Goal: Task Accomplishment & Management: Manage account settings

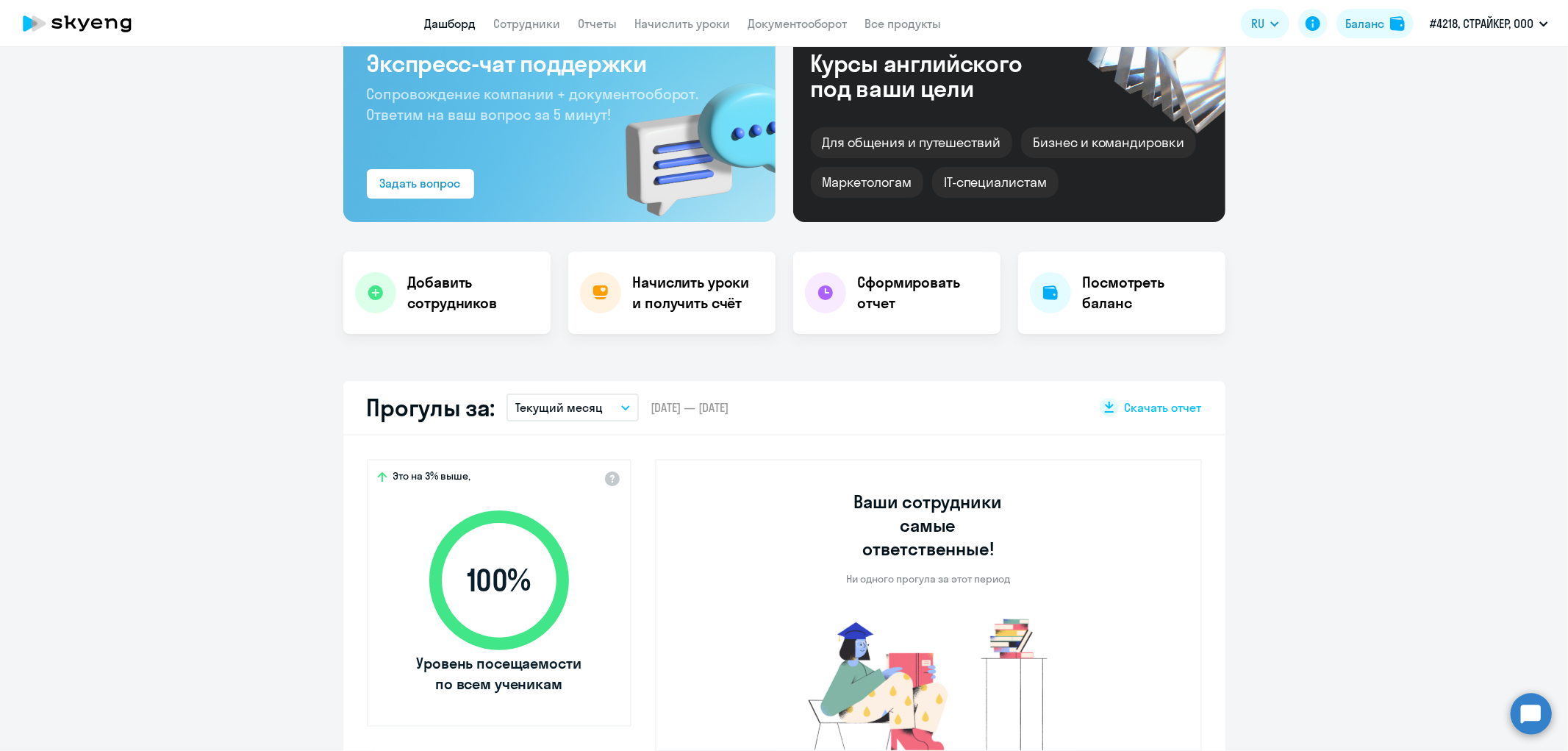
scroll to position [326, 0]
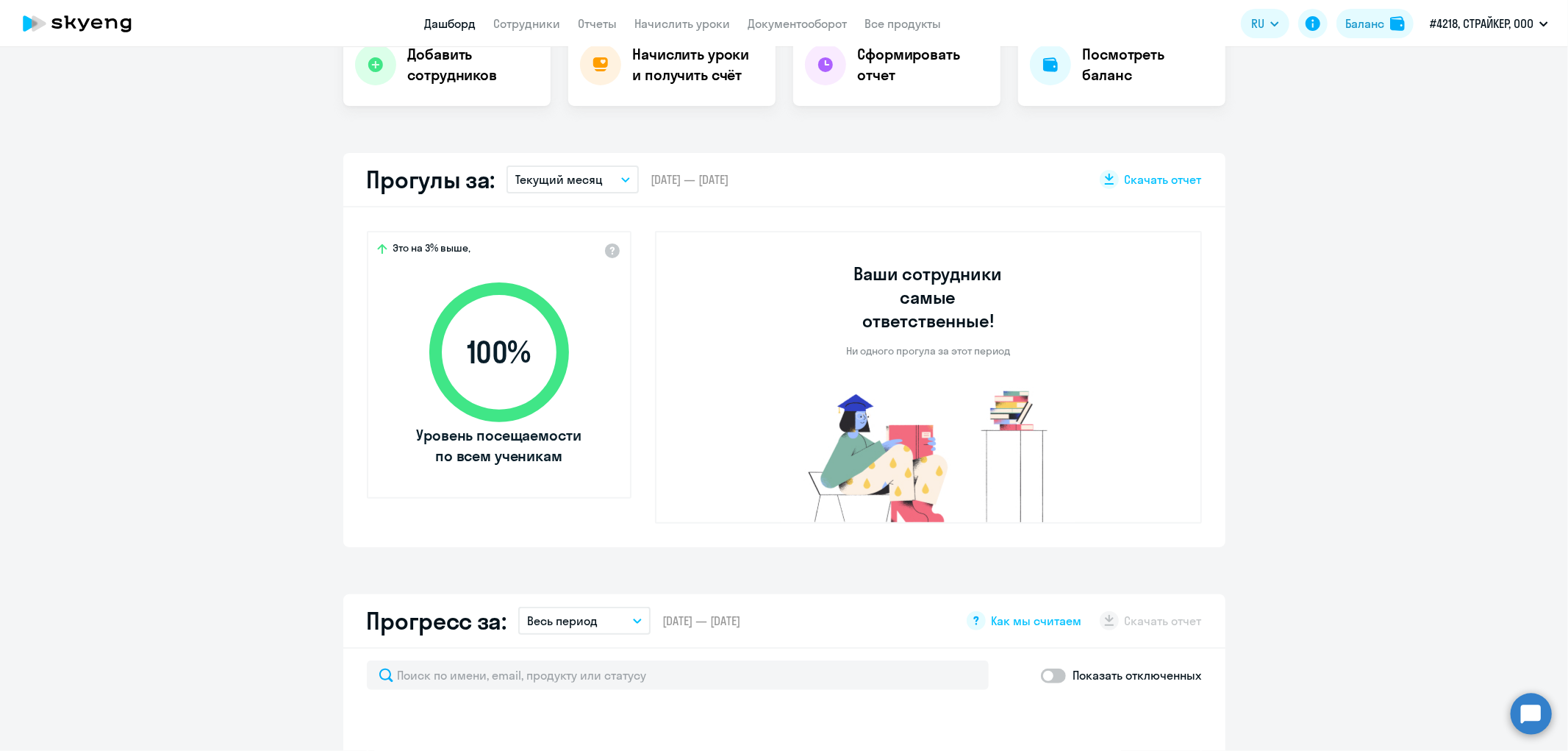
click at [1529, 717] on circle at bounding box center [1531, 713] width 41 height 41
select select "30"
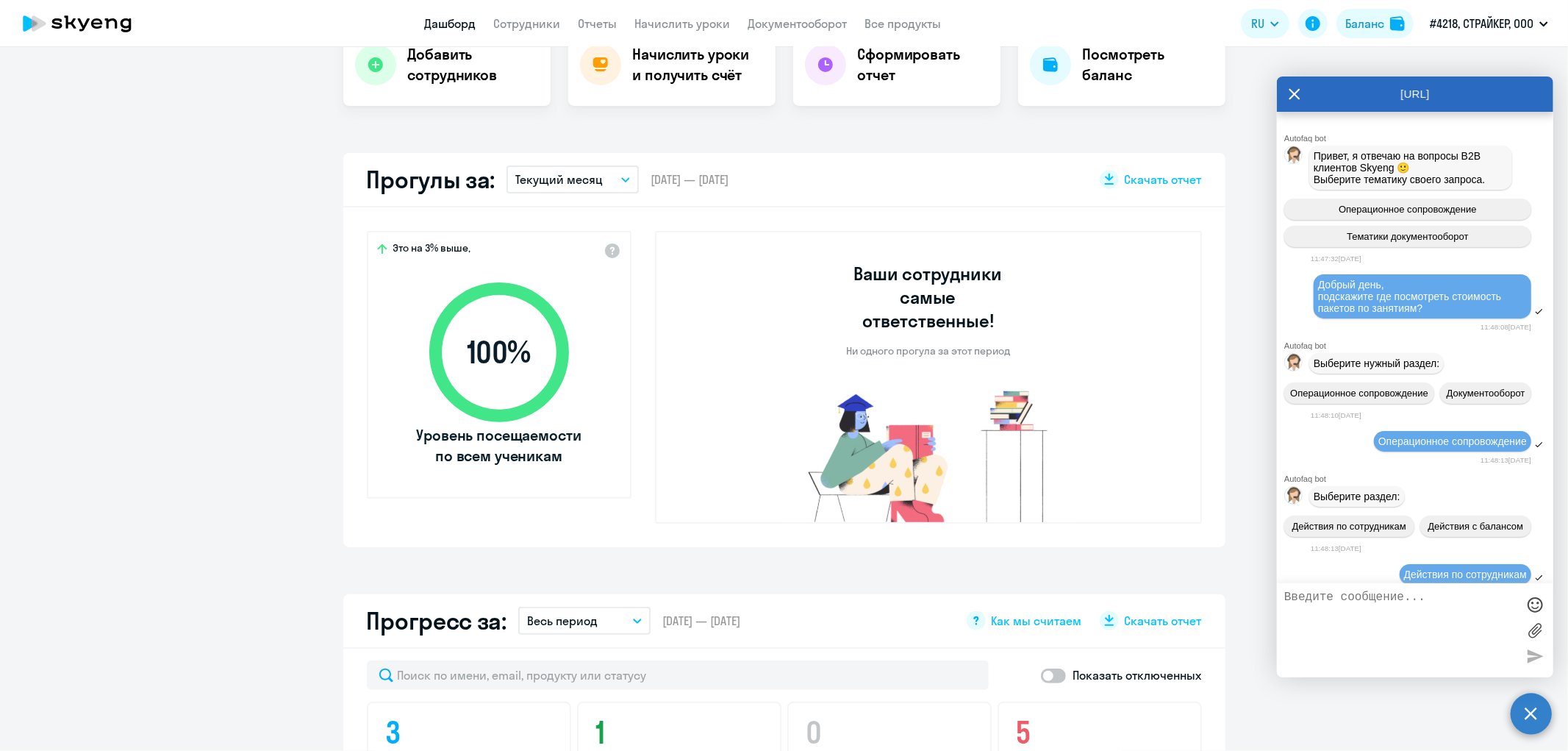
scroll to position [11817, 0]
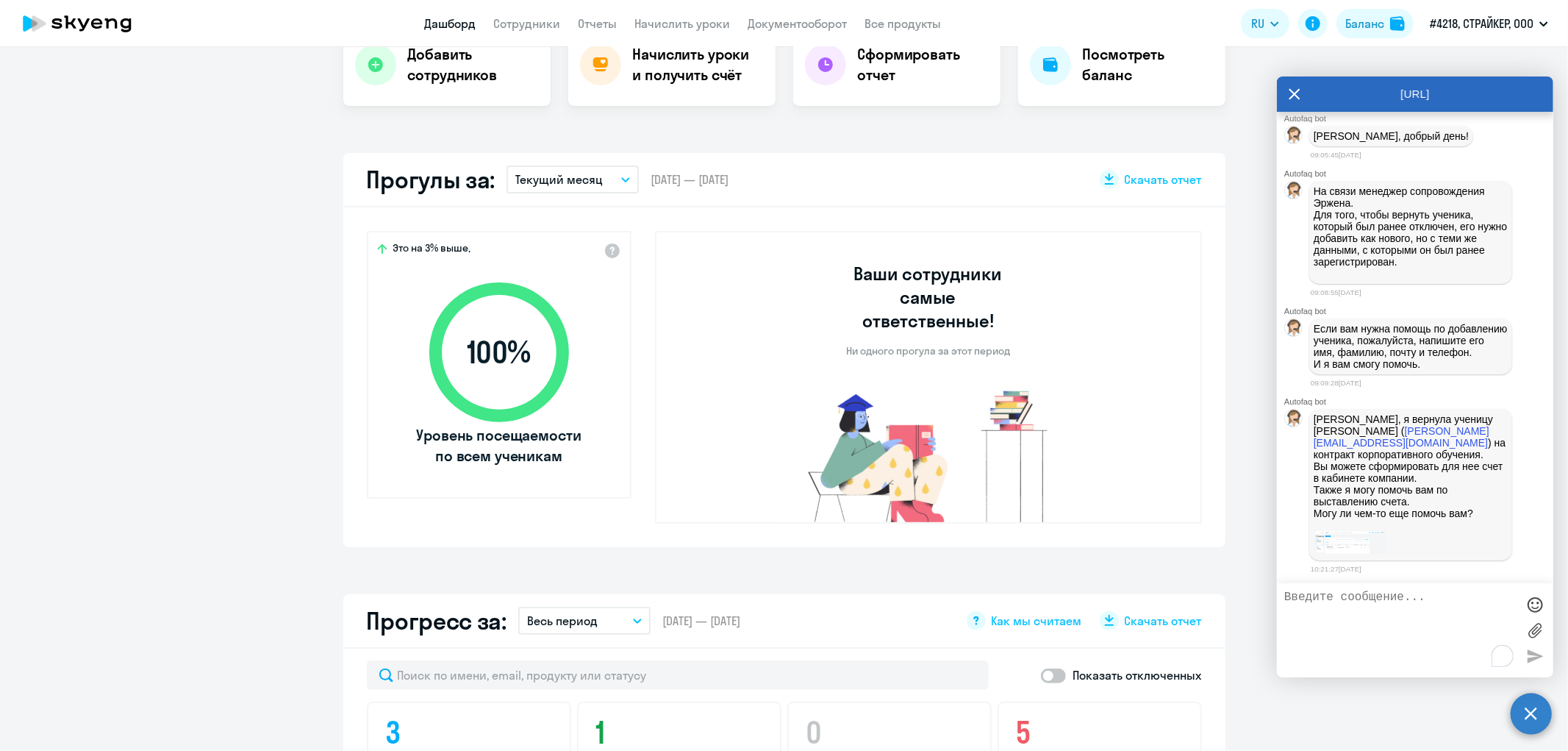
click at [1345, 617] on textarea "To enrich screen reader interactions, please activate Accessibility in Grammarl…" at bounding box center [1401, 630] width 233 height 79
click at [1347, 540] on img at bounding box center [1351, 543] width 74 height 23
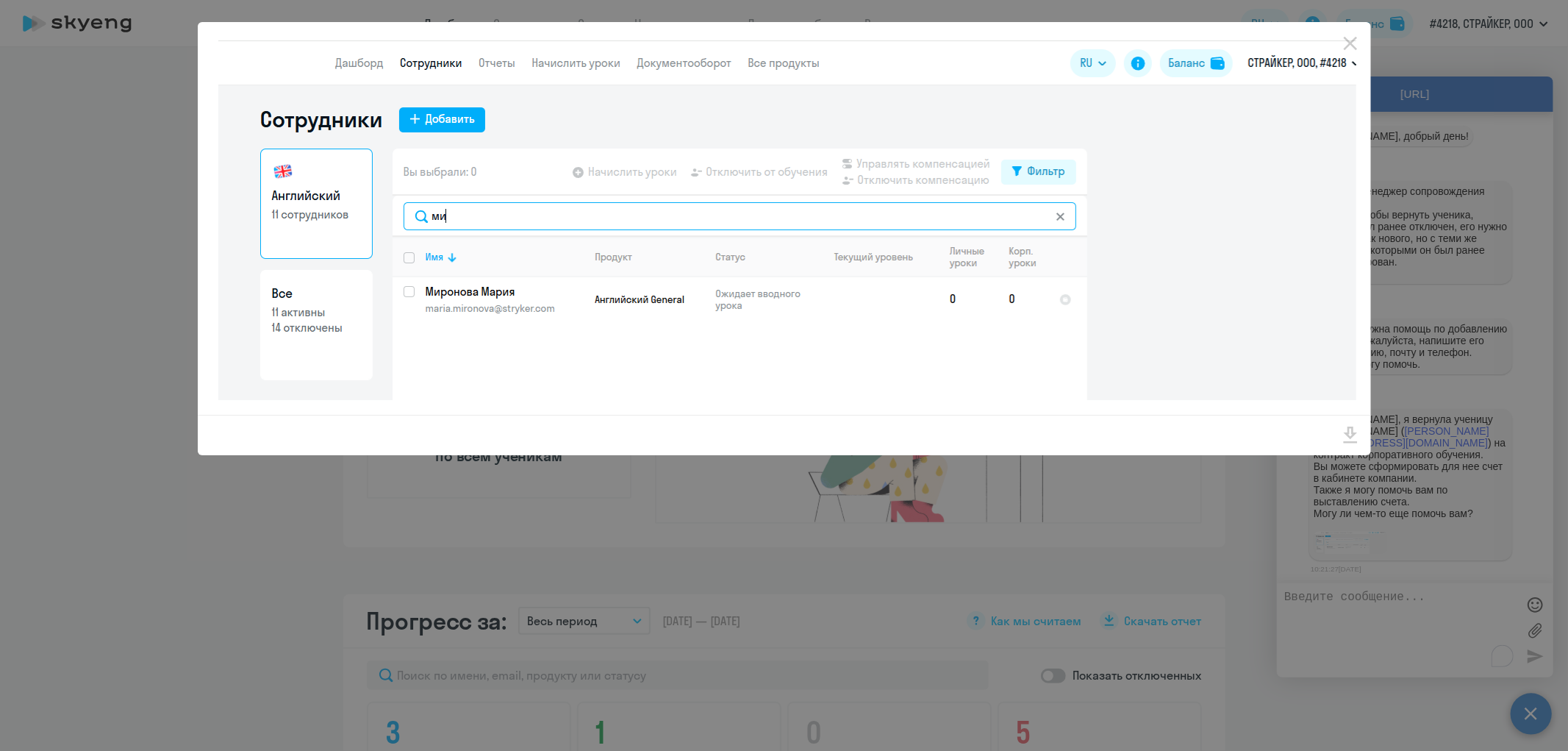
click at [755, 508] on div at bounding box center [784, 375] width 1568 height 751
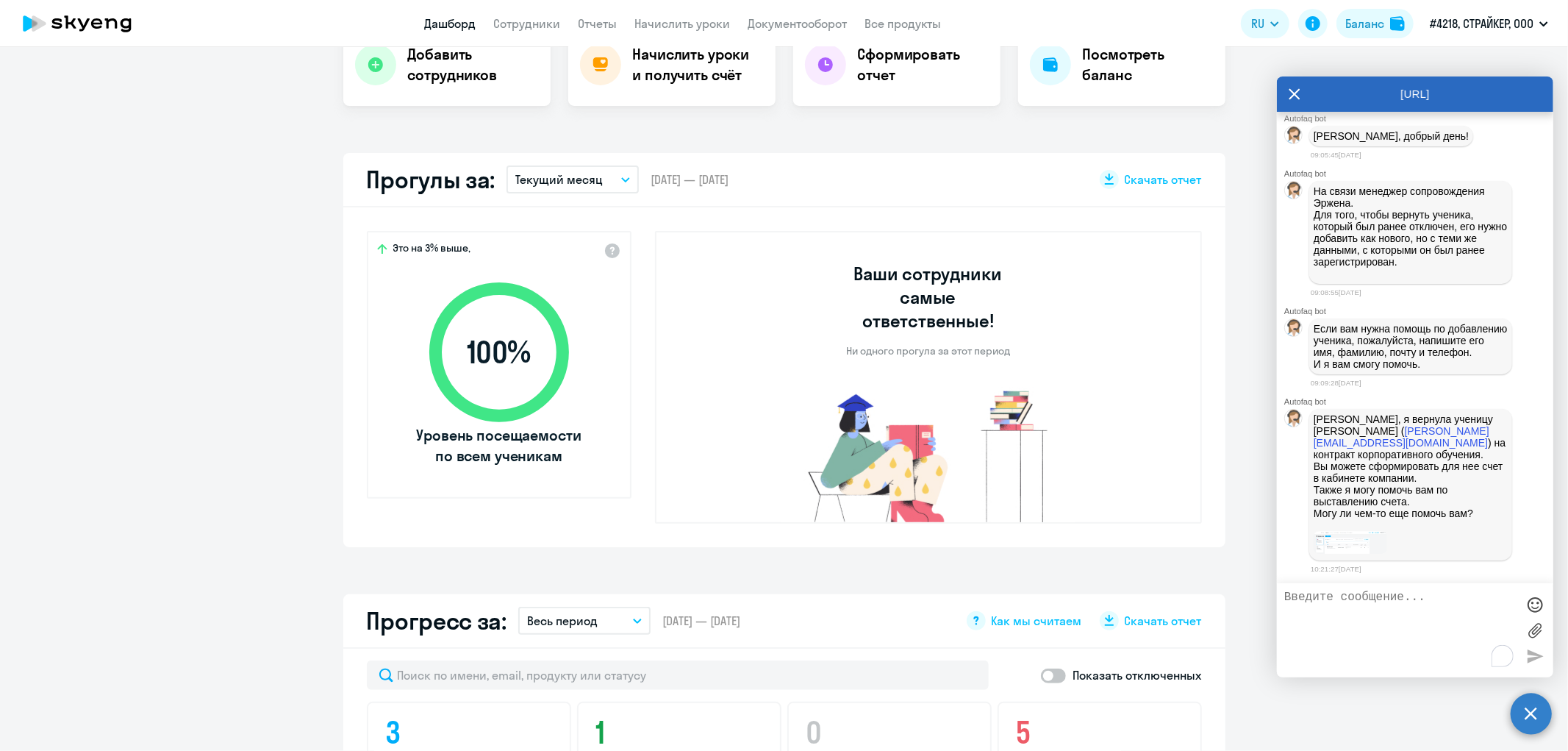
click at [1373, 607] on textarea "To enrich screen reader interactions, please activate Accessibility in Grammarl…" at bounding box center [1401, 630] width 233 height 79
type textarea "Большое спасибо."
click at [1532, 656] on div at bounding box center [1535, 656] width 22 height 22
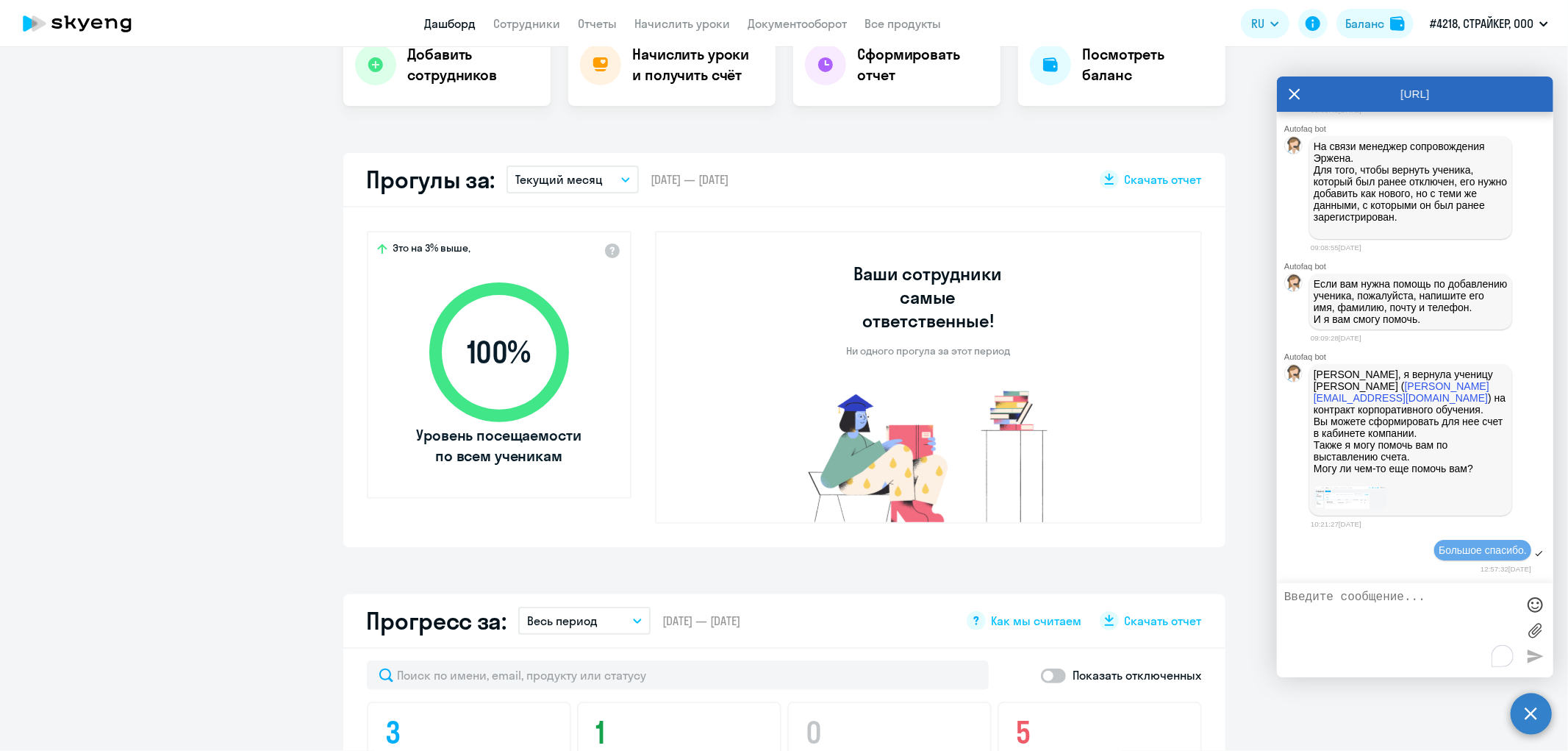
scroll to position [11862, 0]
click at [1298, 93] on icon at bounding box center [1294, 94] width 12 height 36
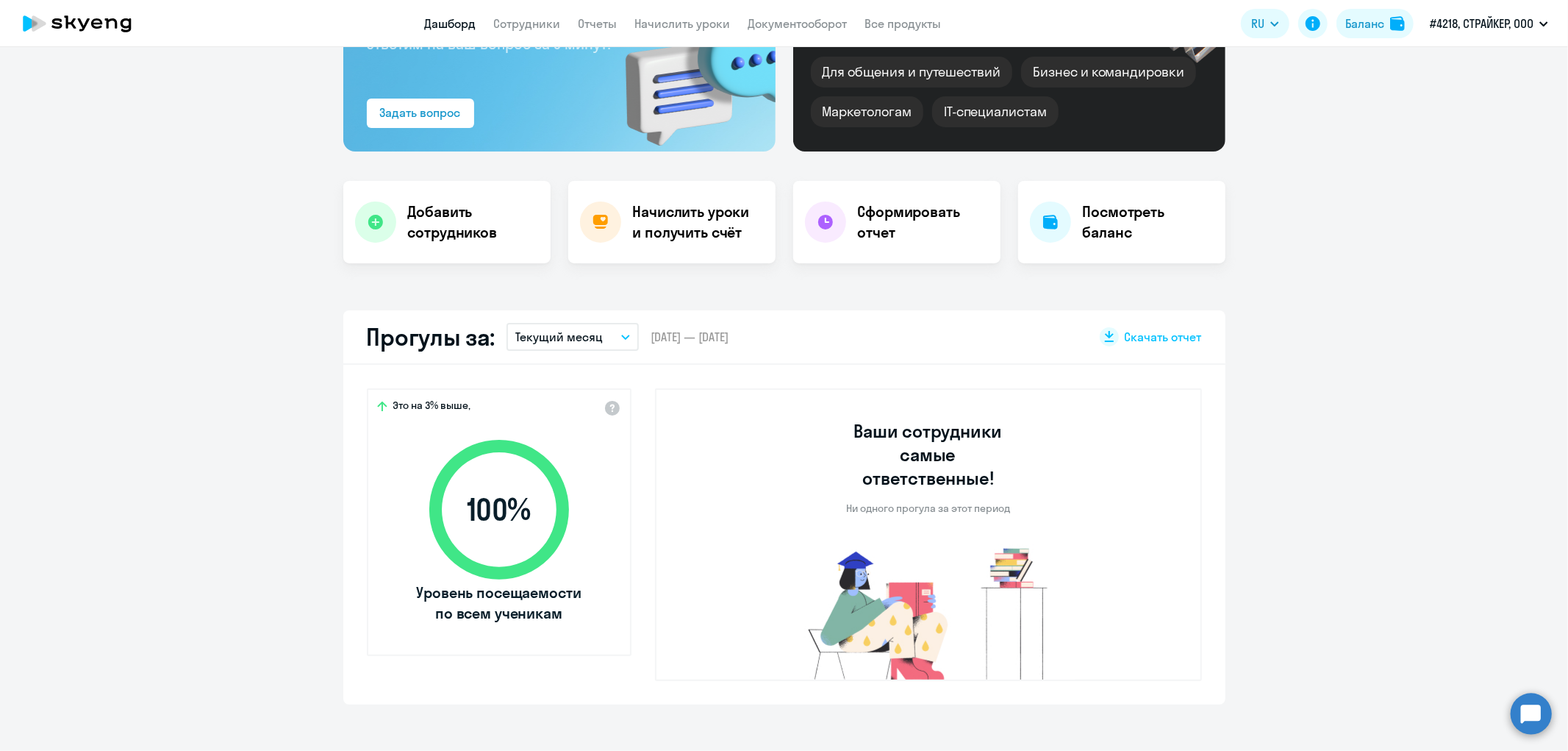
scroll to position [0, 0]
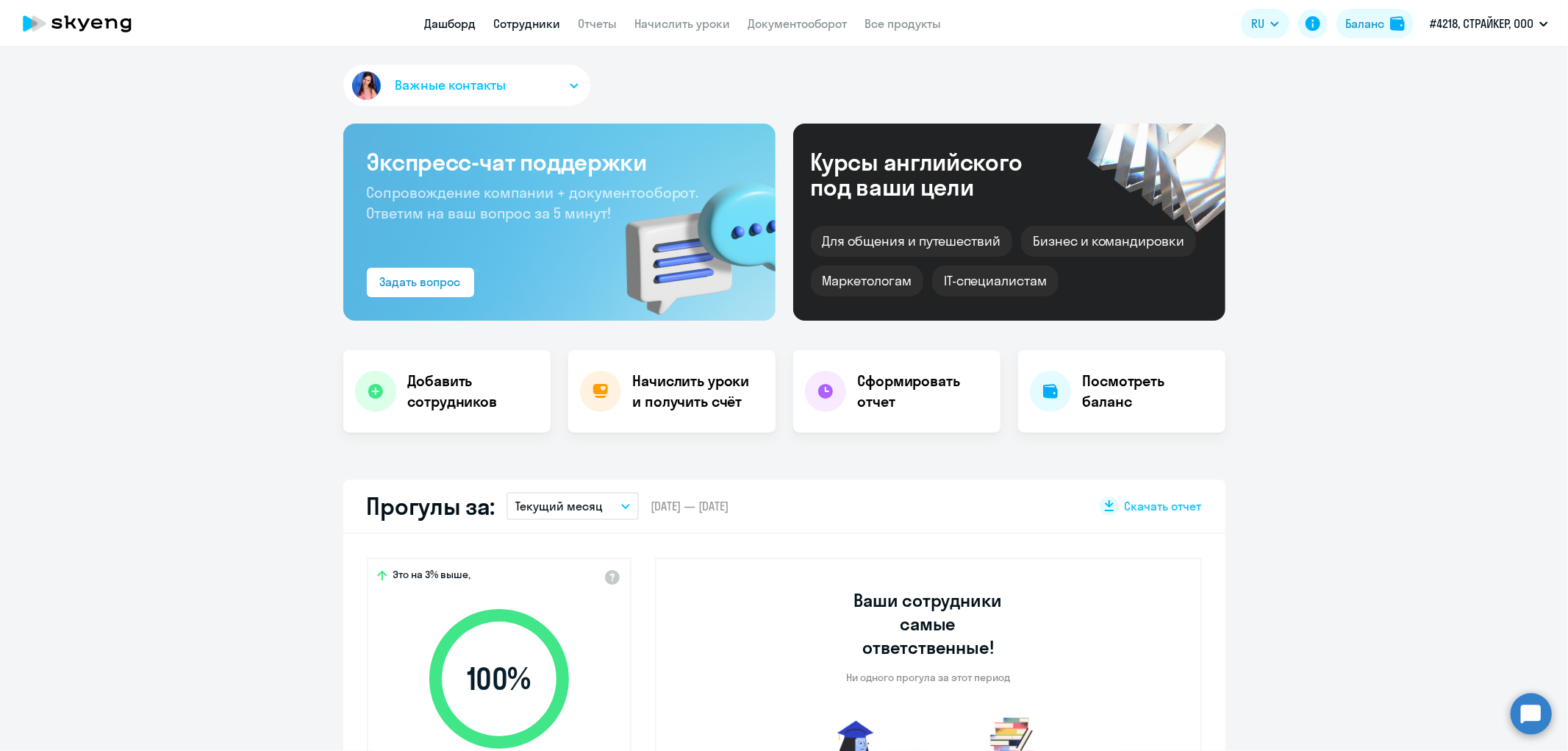
click at [556, 20] on link "Сотрудники" at bounding box center [527, 23] width 67 height 15
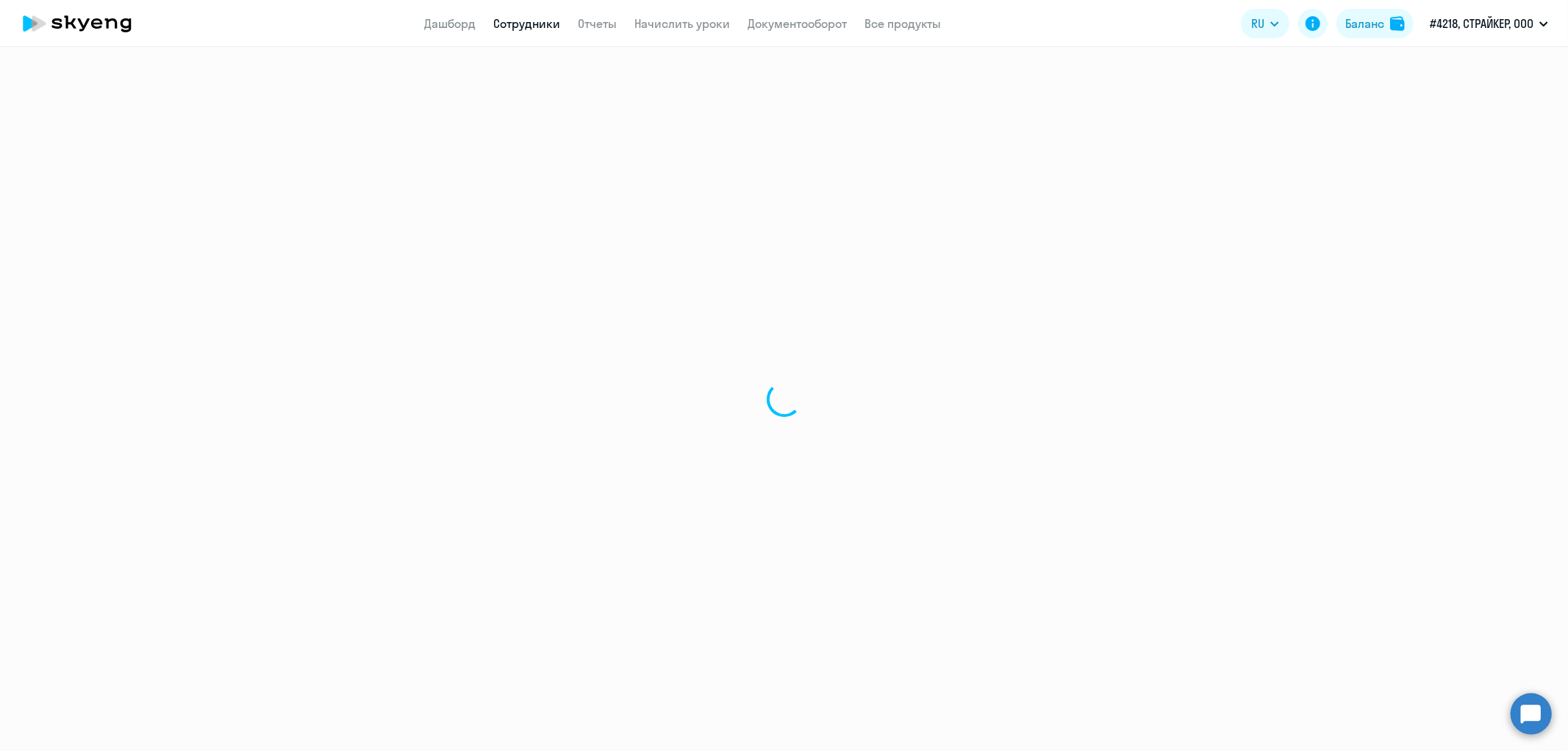
select select "30"
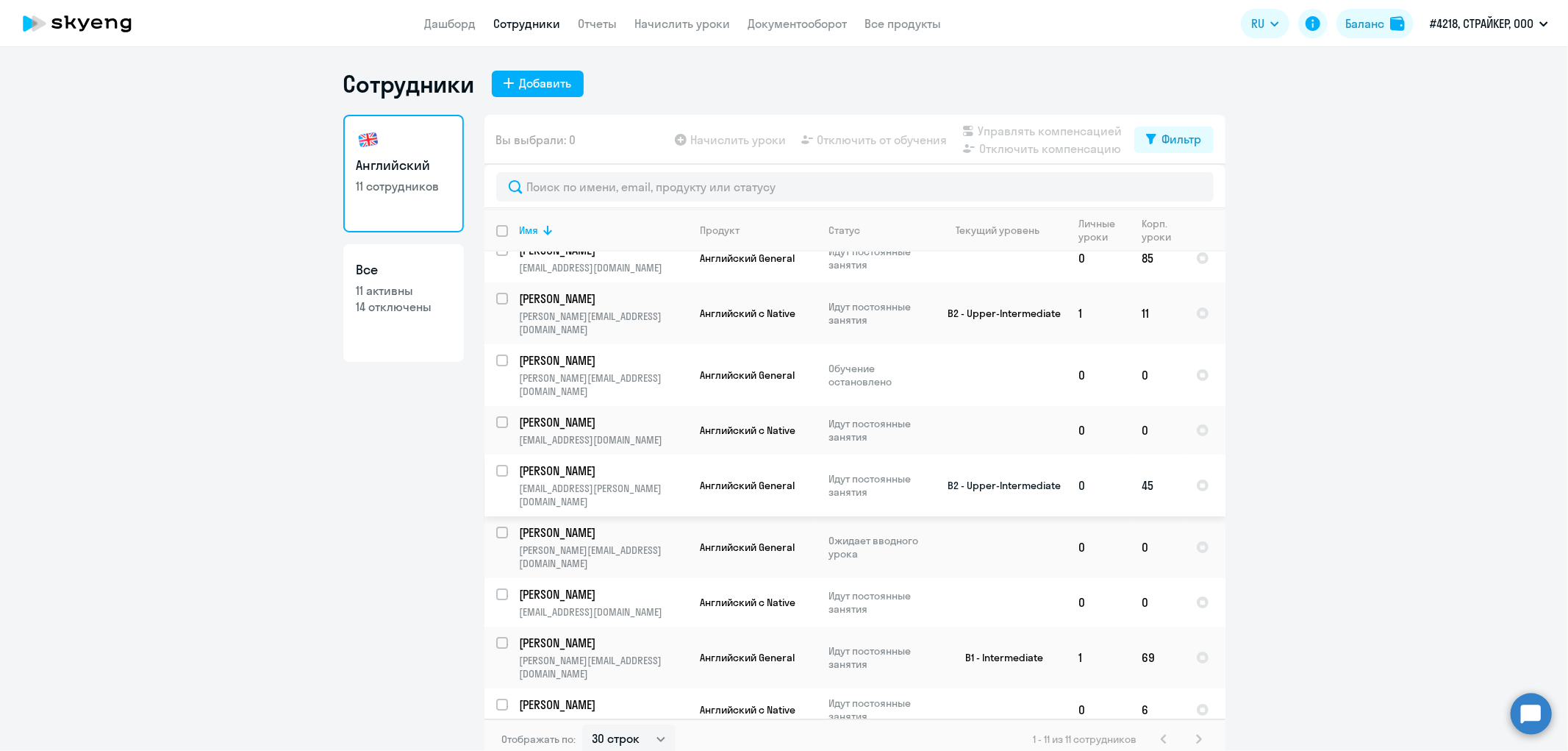
scroll to position [20, 0]
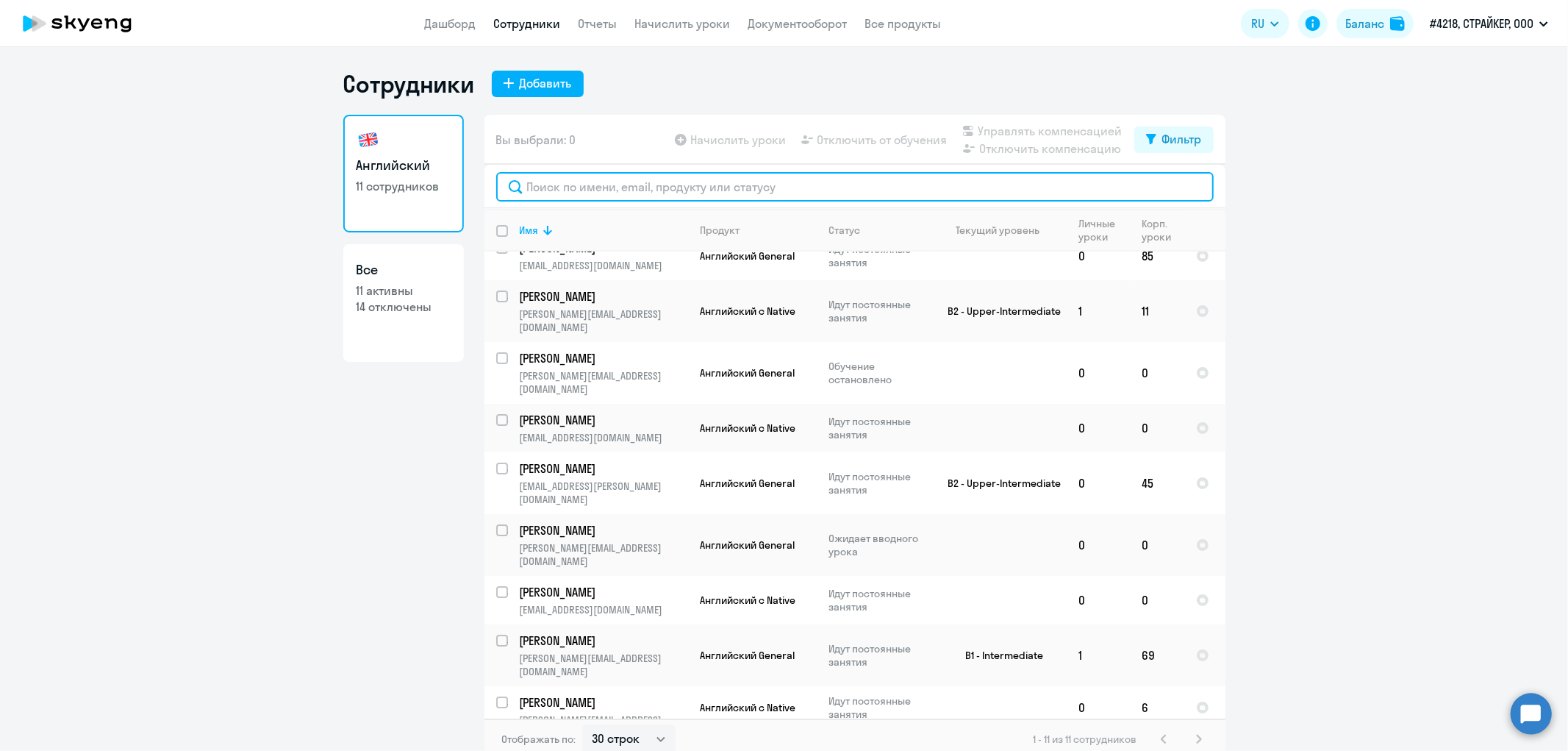
click at [552, 177] on input "text" at bounding box center [854, 186] width 717 height 29
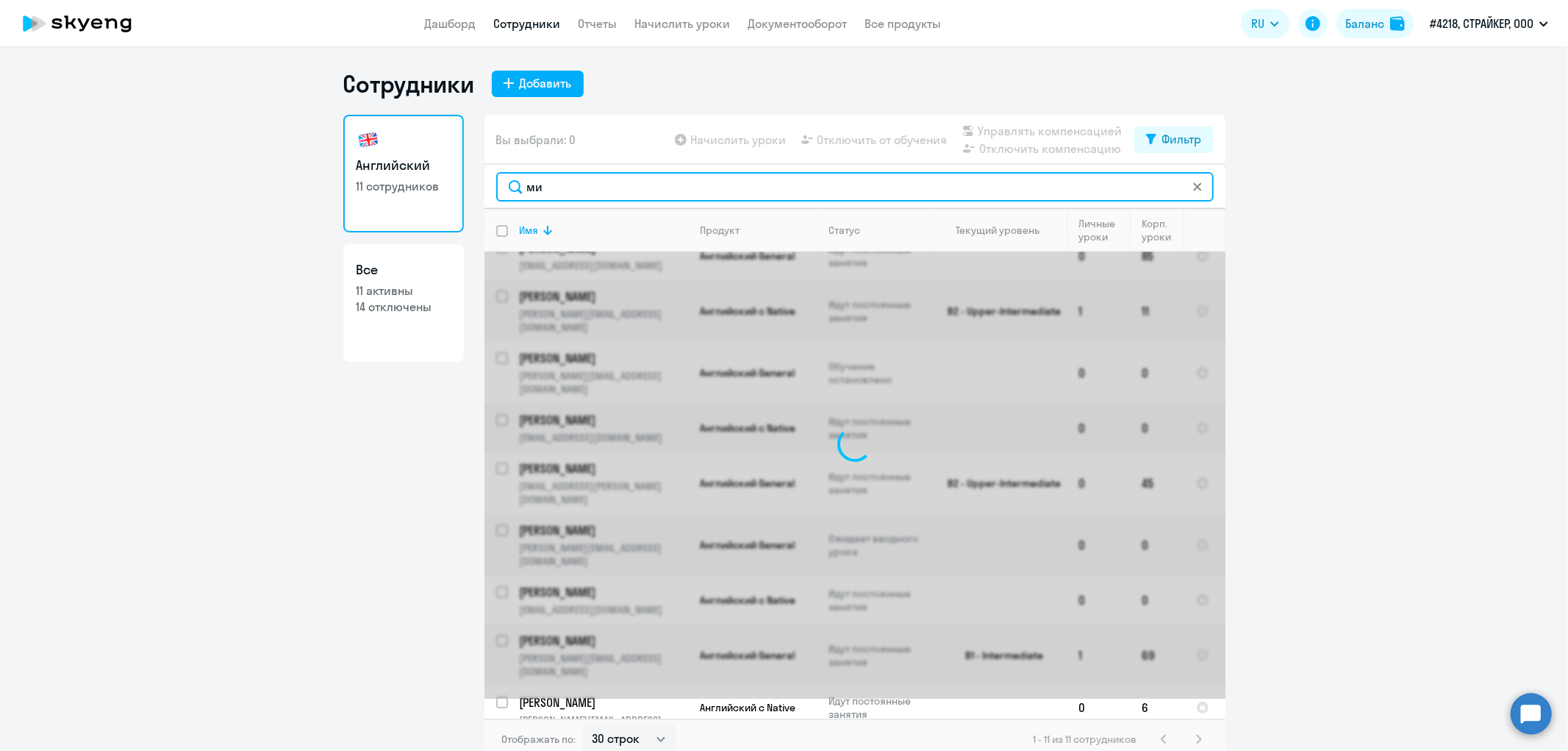
scroll to position [0, 0]
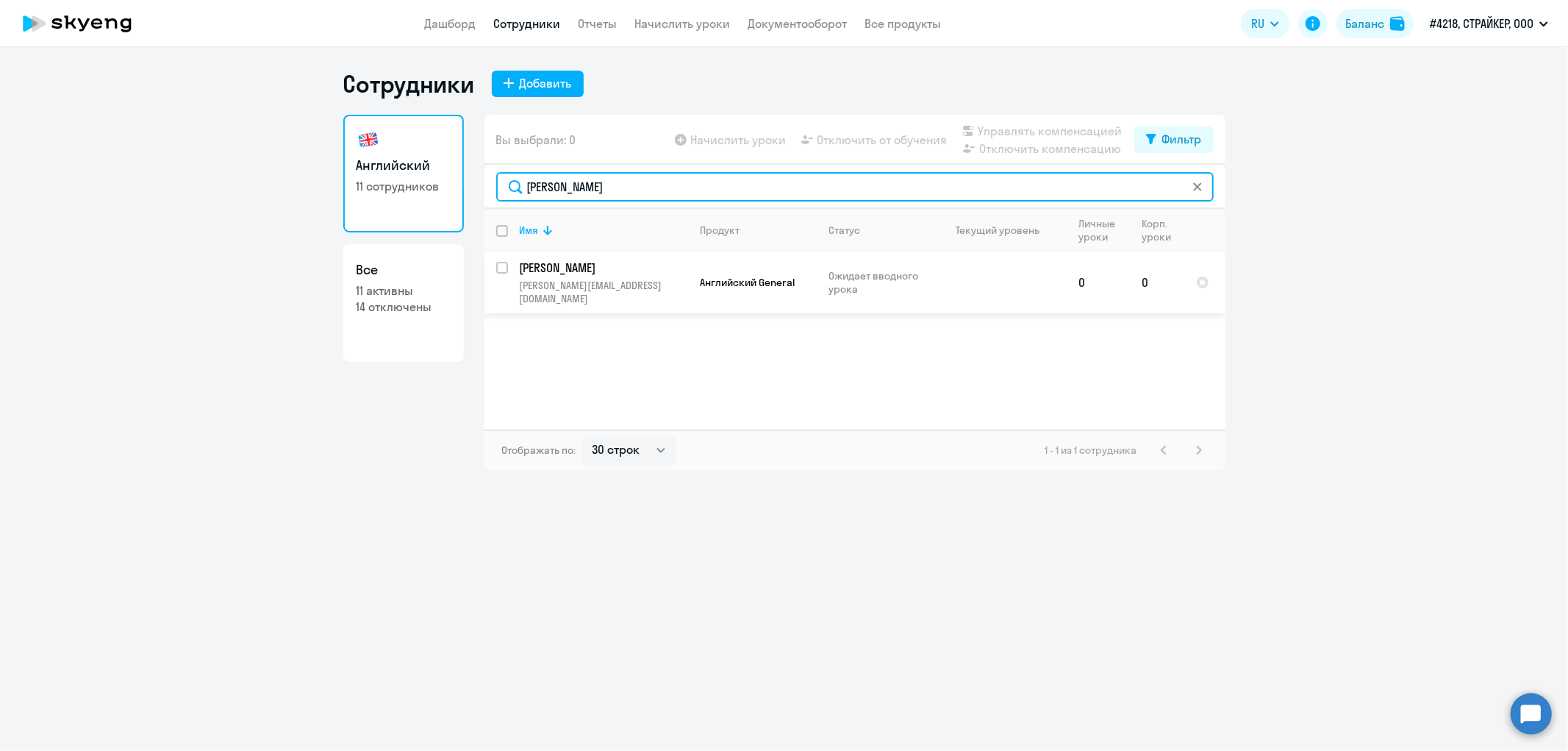
type input "[PERSON_NAME]"
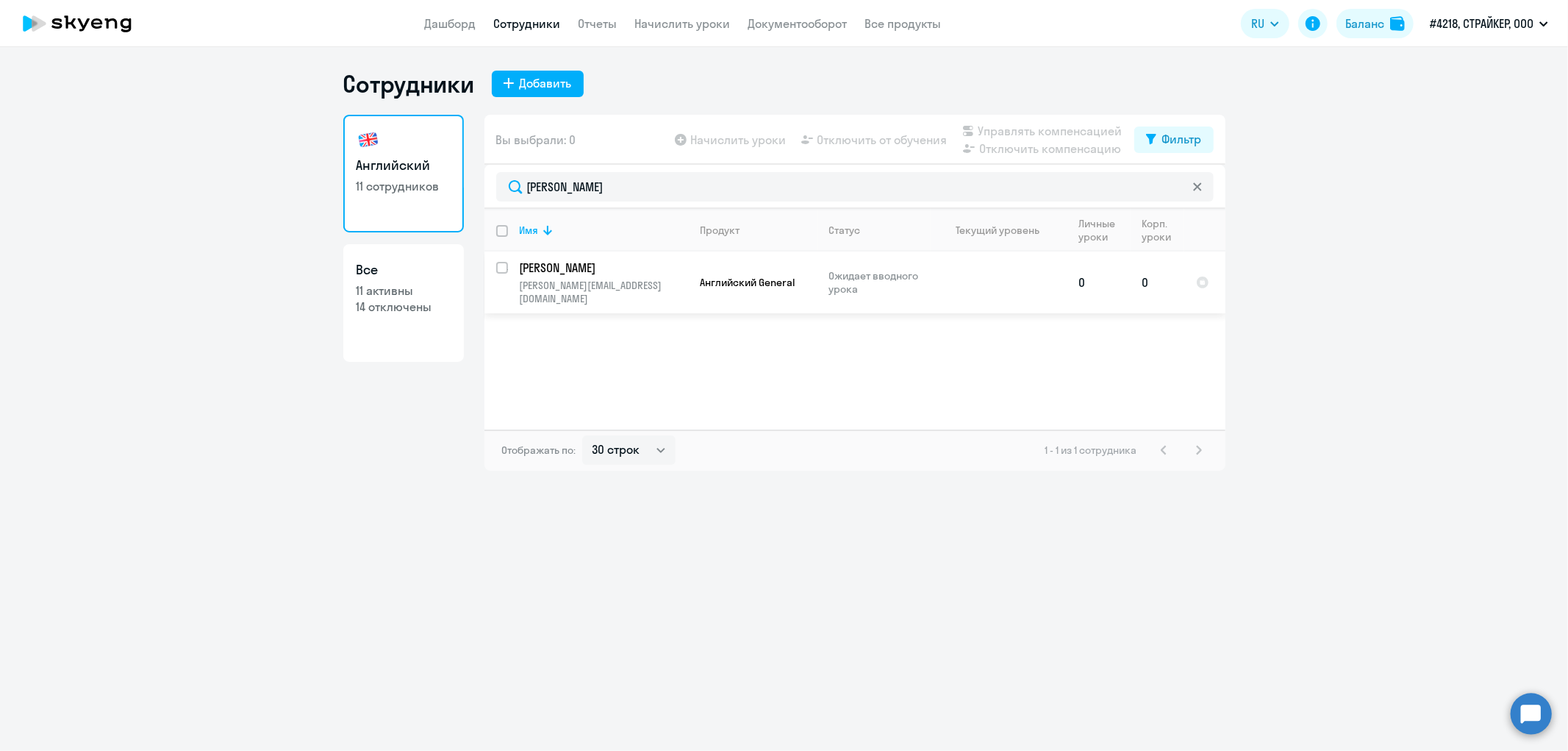
click at [615, 265] on p "[PERSON_NAME]" at bounding box center [602, 267] width 166 height 16
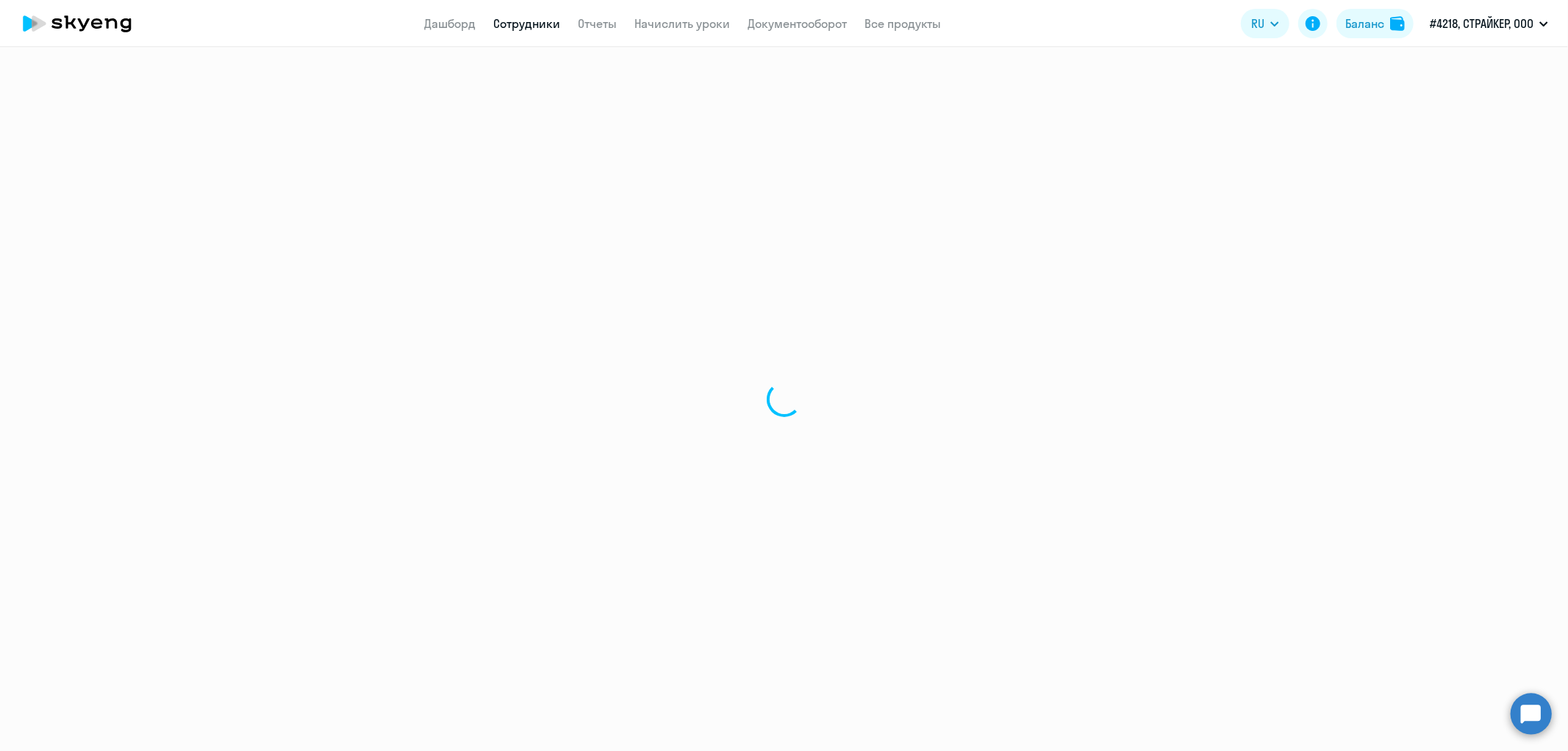
select select "english"
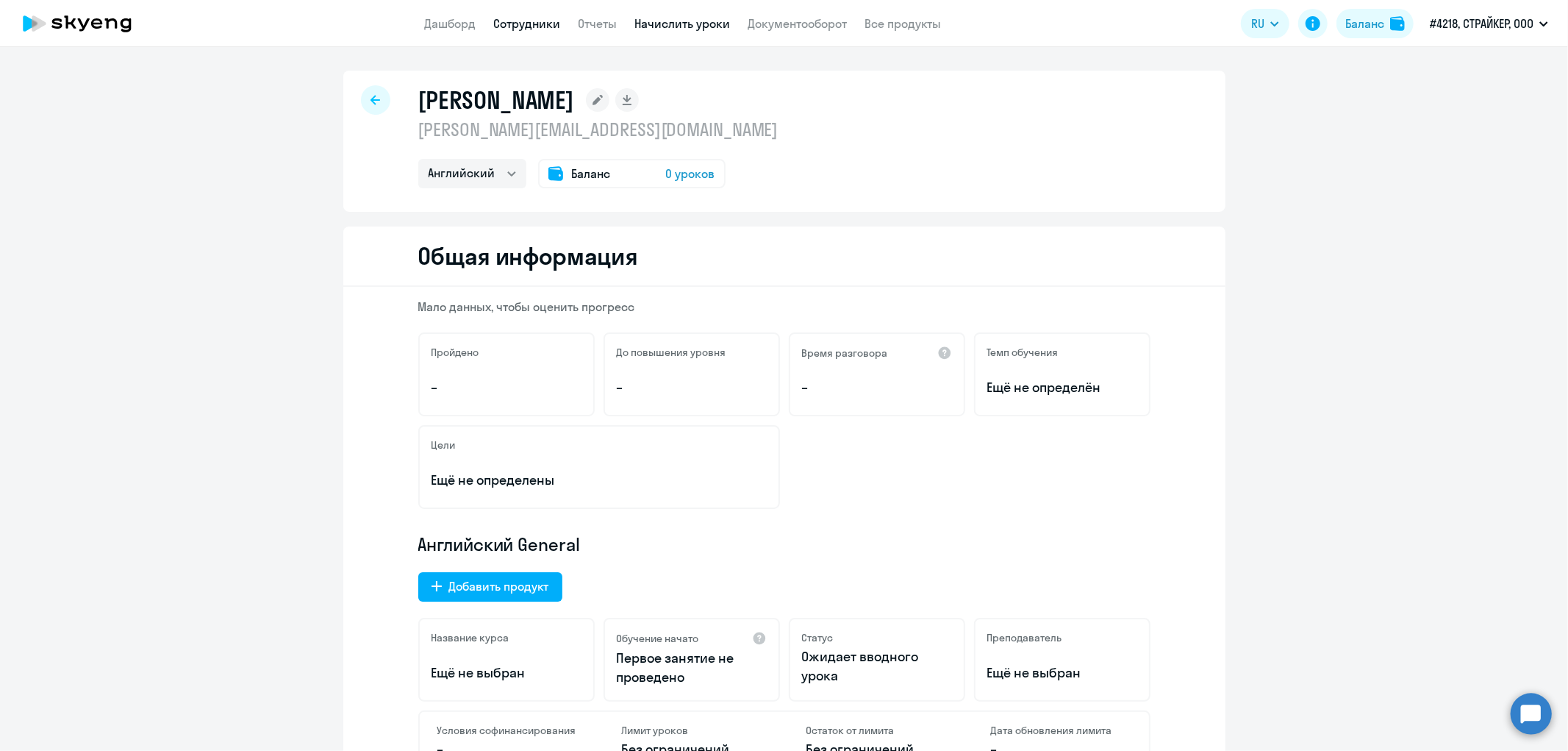
click at [674, 25] on link "Начислить уроки" at bounding box center [682, 23] width 95 height 15
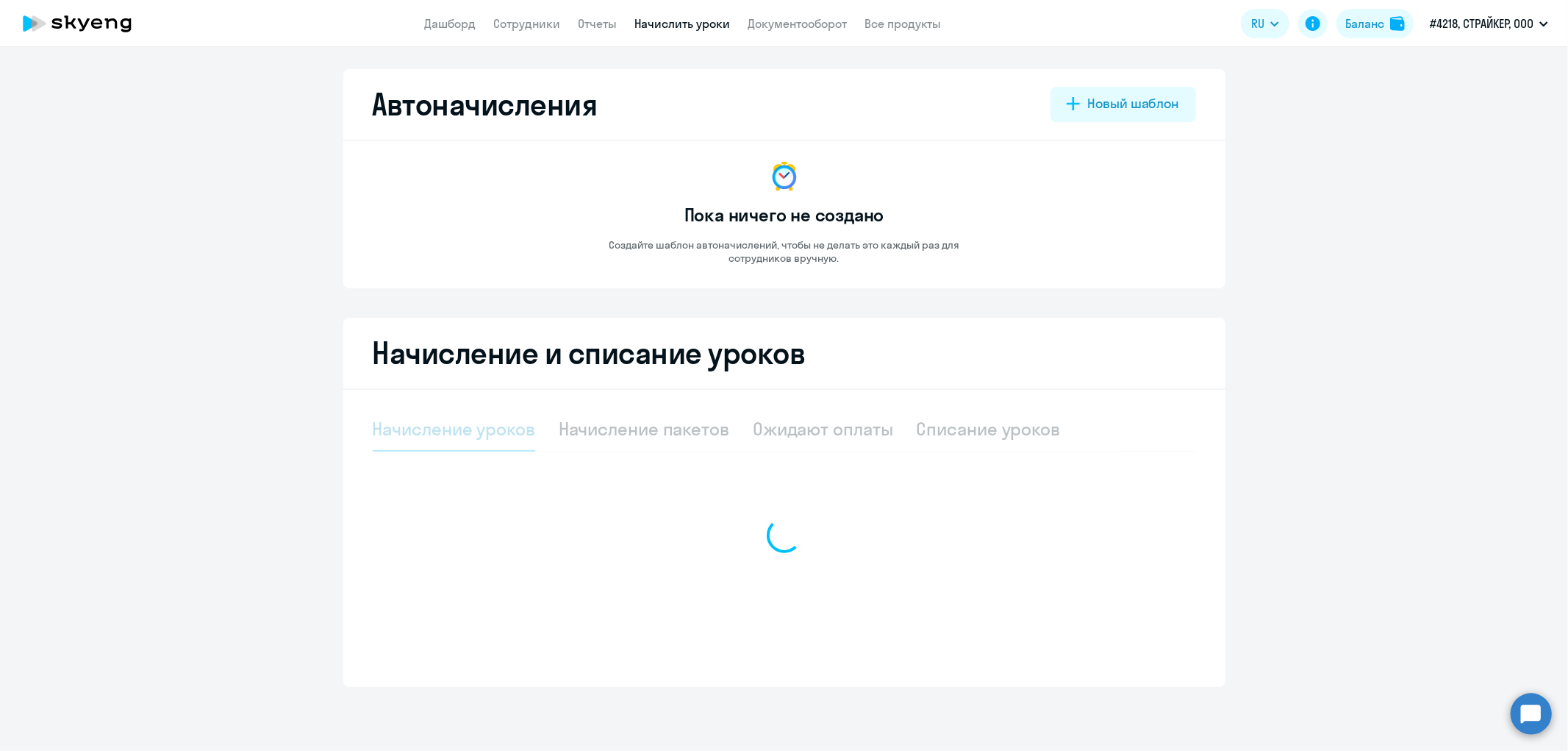
select select "10"
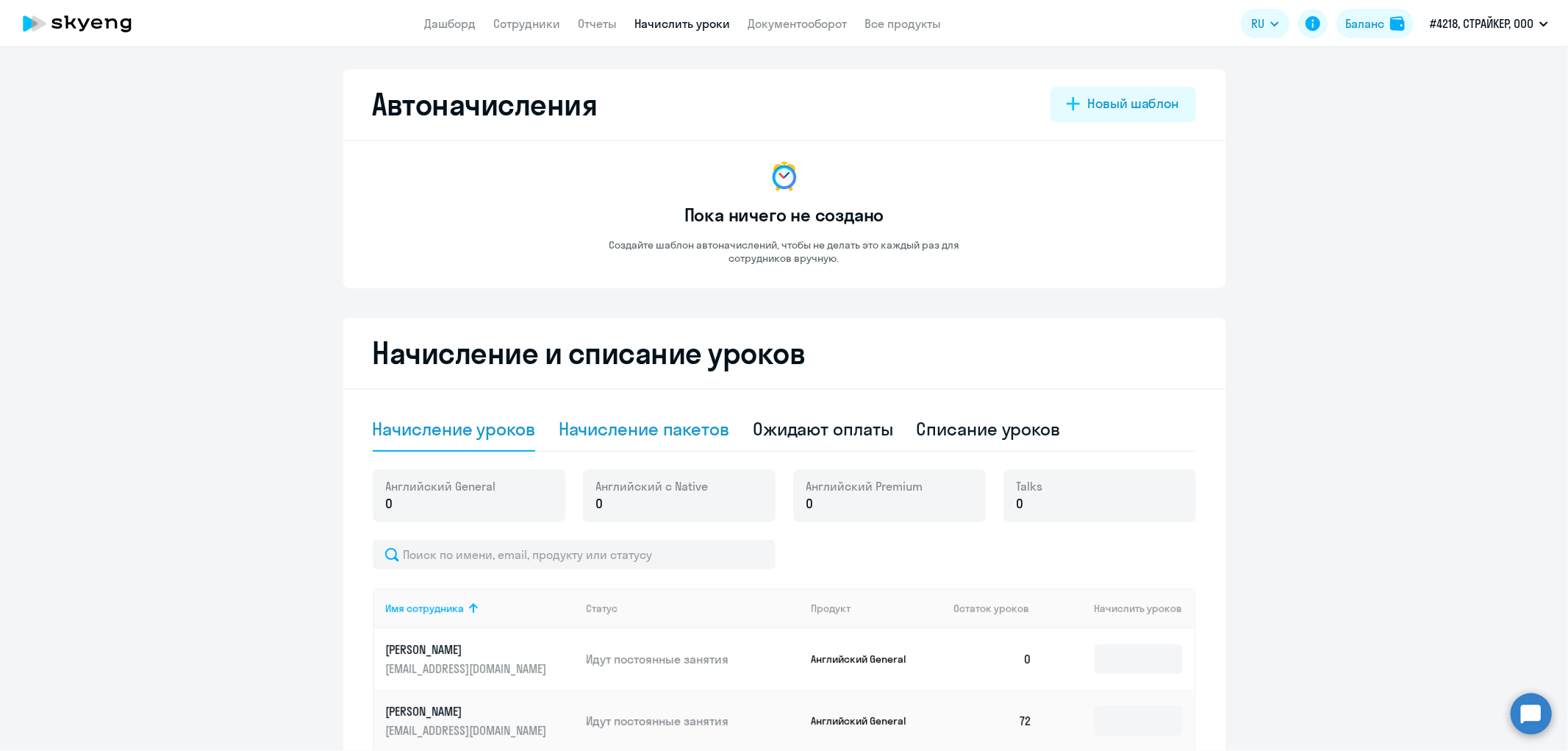
click at [674, 431] on div "Начисление пакетов" at bounding box center [643, 429] width 170 height 23
select select "10"
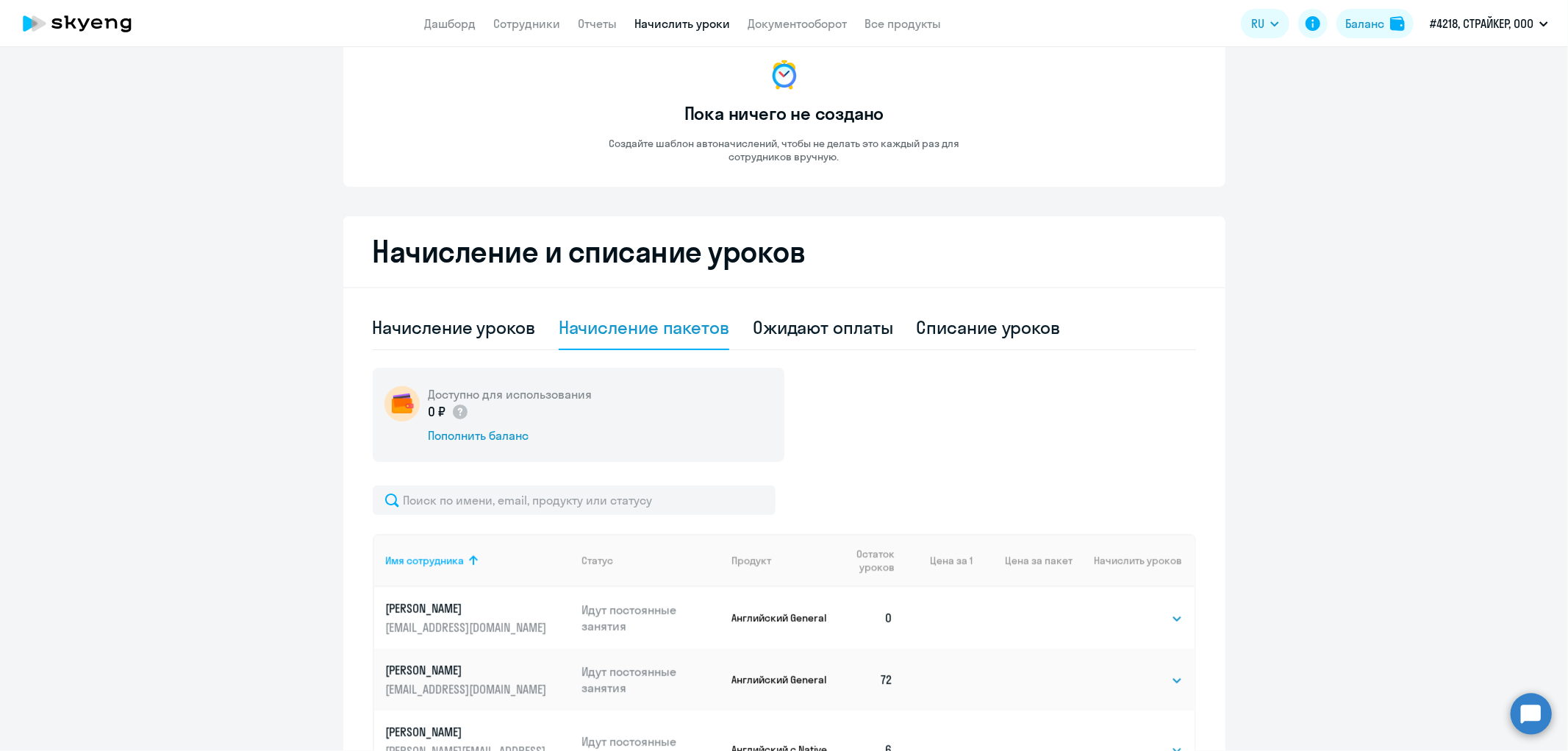
scroll to position [265, 0]
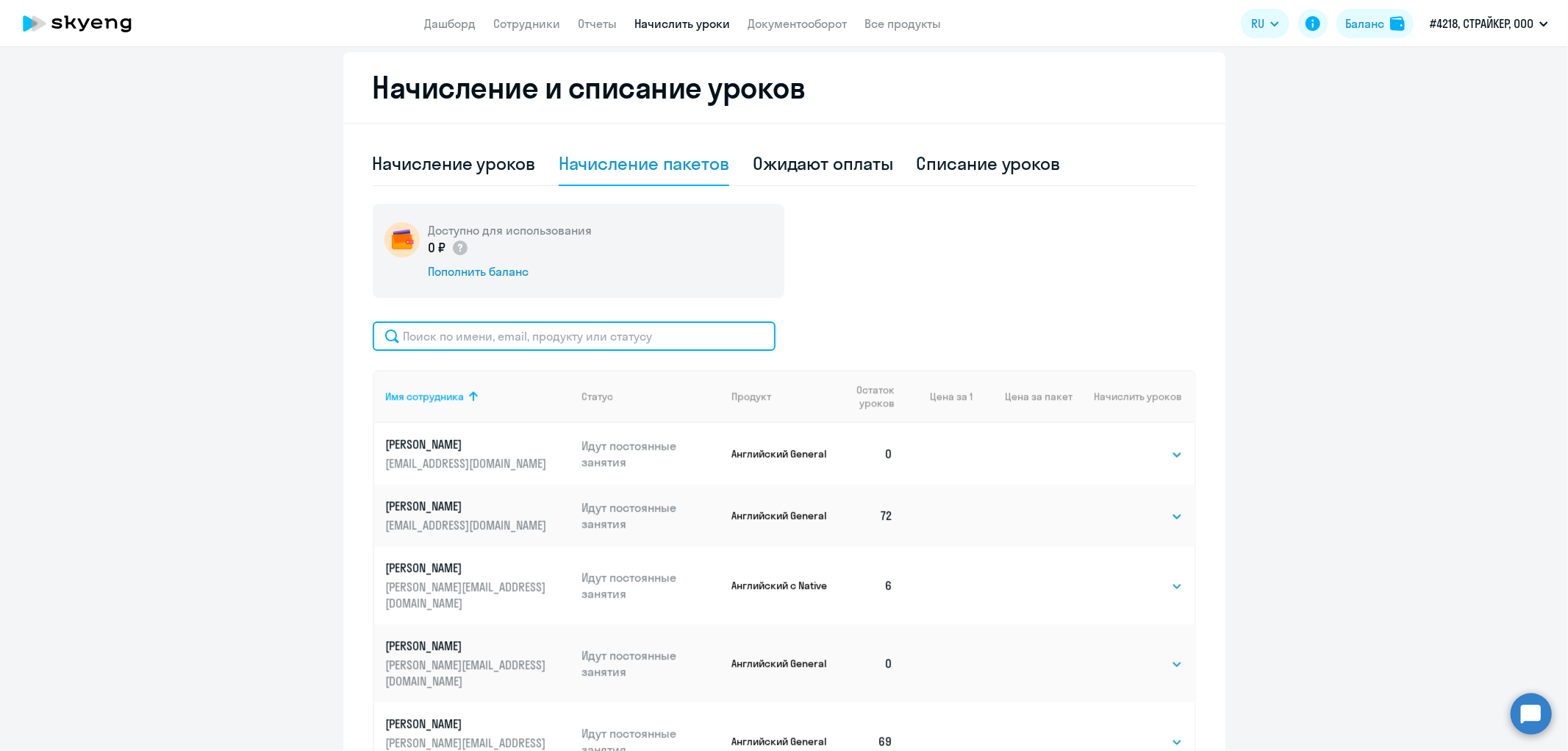
click at [583, 333] on input "text" at bounding box center [574, 336] width 403 height 29
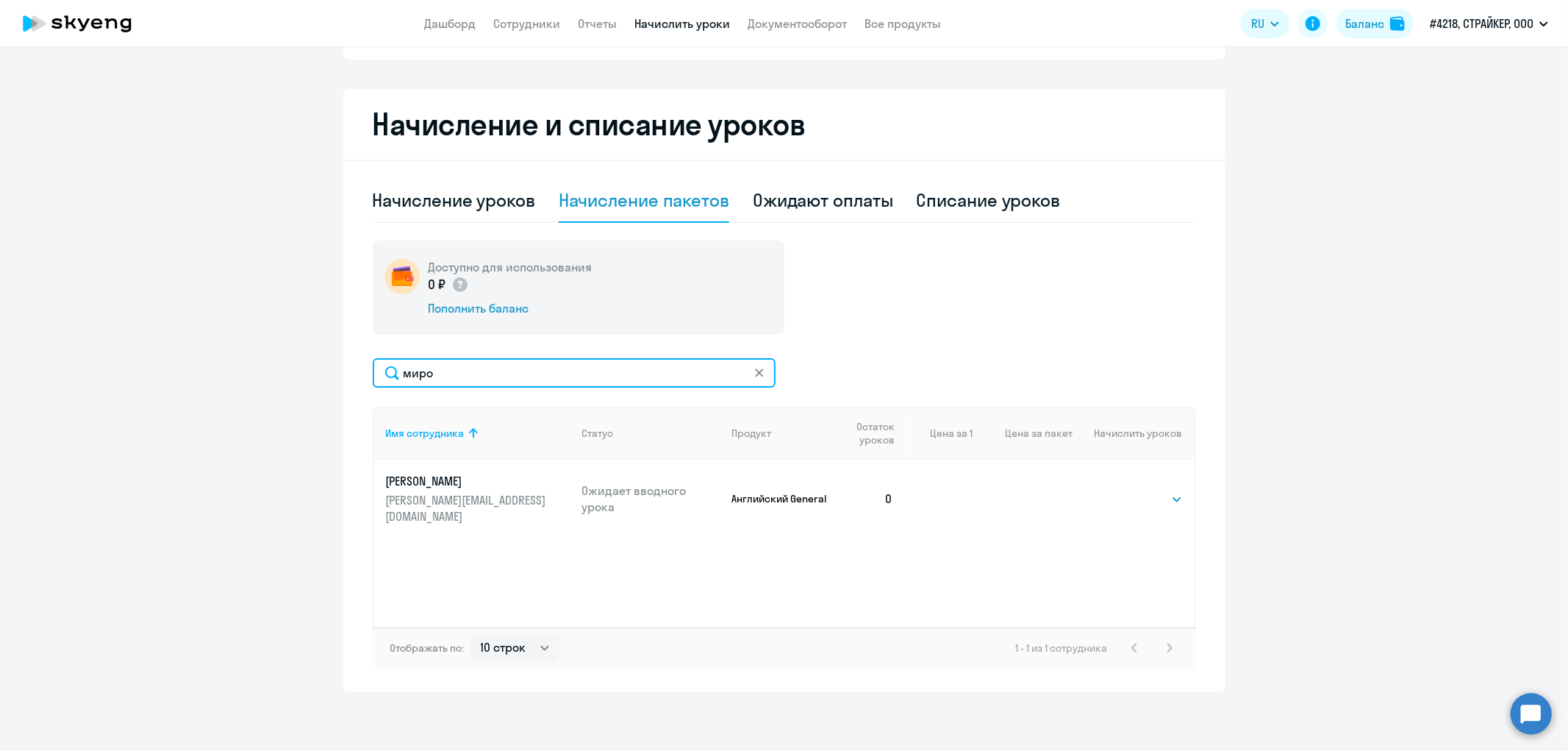
scroll to position [229, 0]
type input "[PERSON_NAME]"
click at [1160, 495] on select "Выбрать 4 8 16 32 64 96 128" at bounding box center [1153, 499] width 61 height 18
select select "96"
click at [1123, 490] on select "Выбрать 4 8 16 32 64 96 128" at bounding box center [1153, 499] width 61 height 18
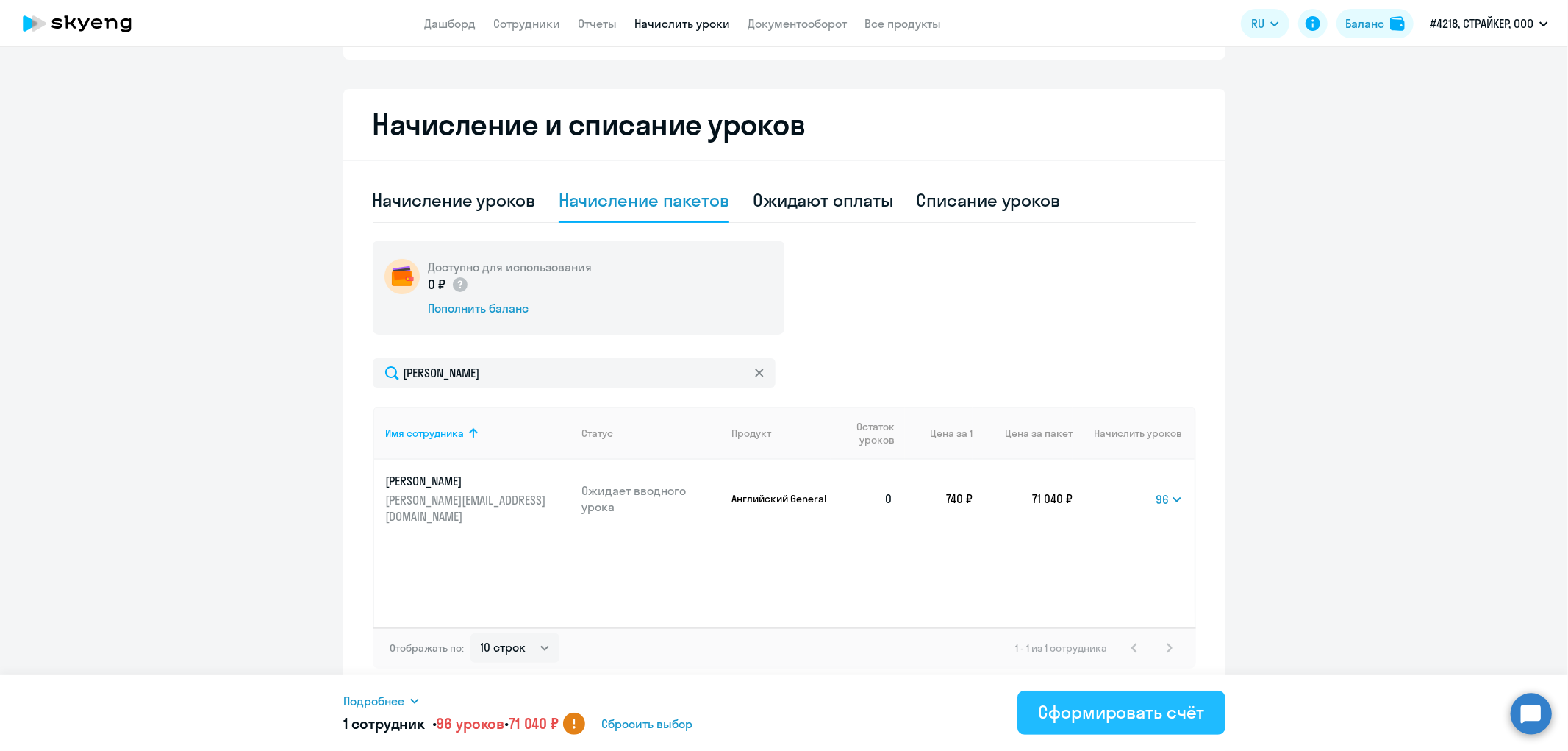
click at [1110, 714] on div "Сформировать счёт" at bounding box center [1121, 712] width 166 height 23
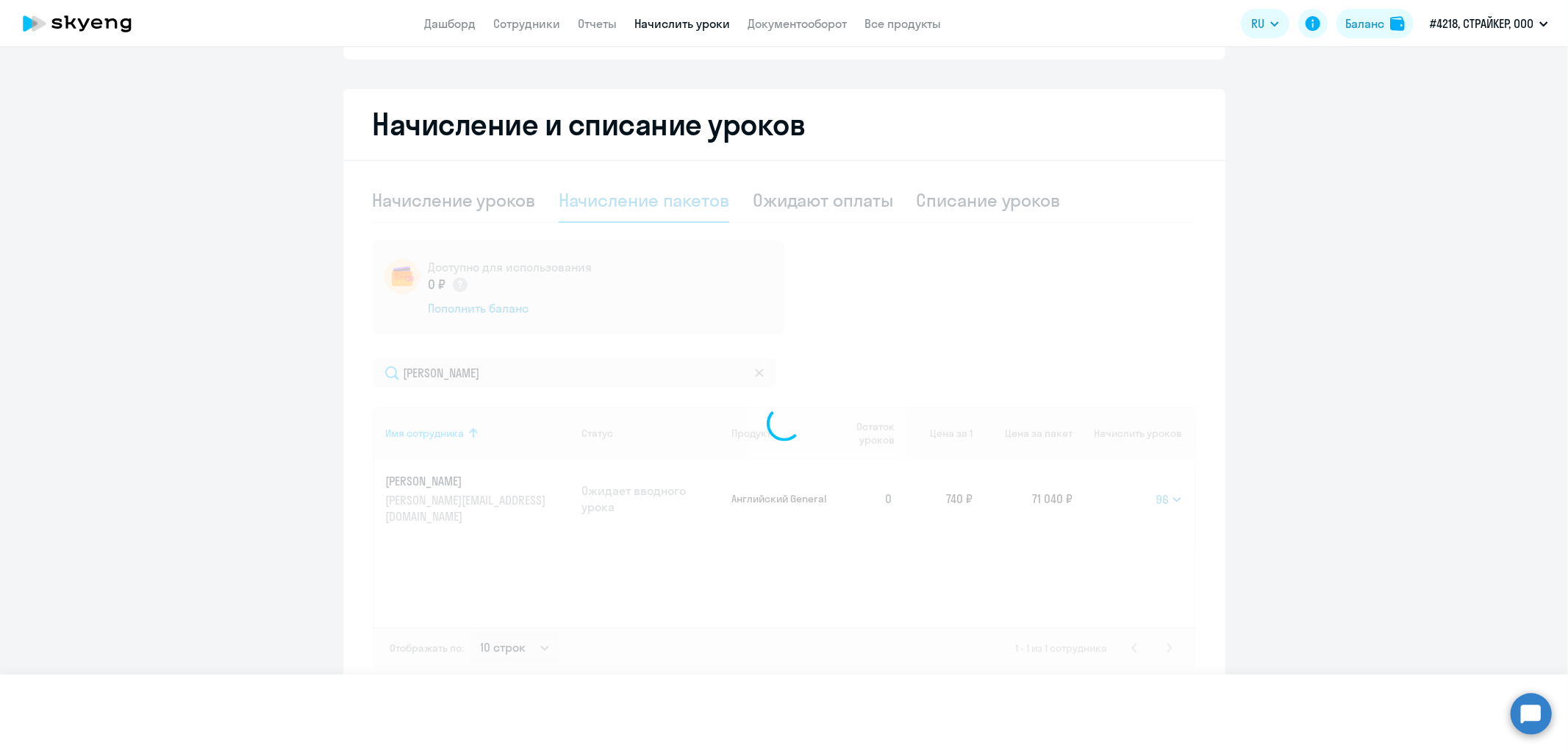
select select
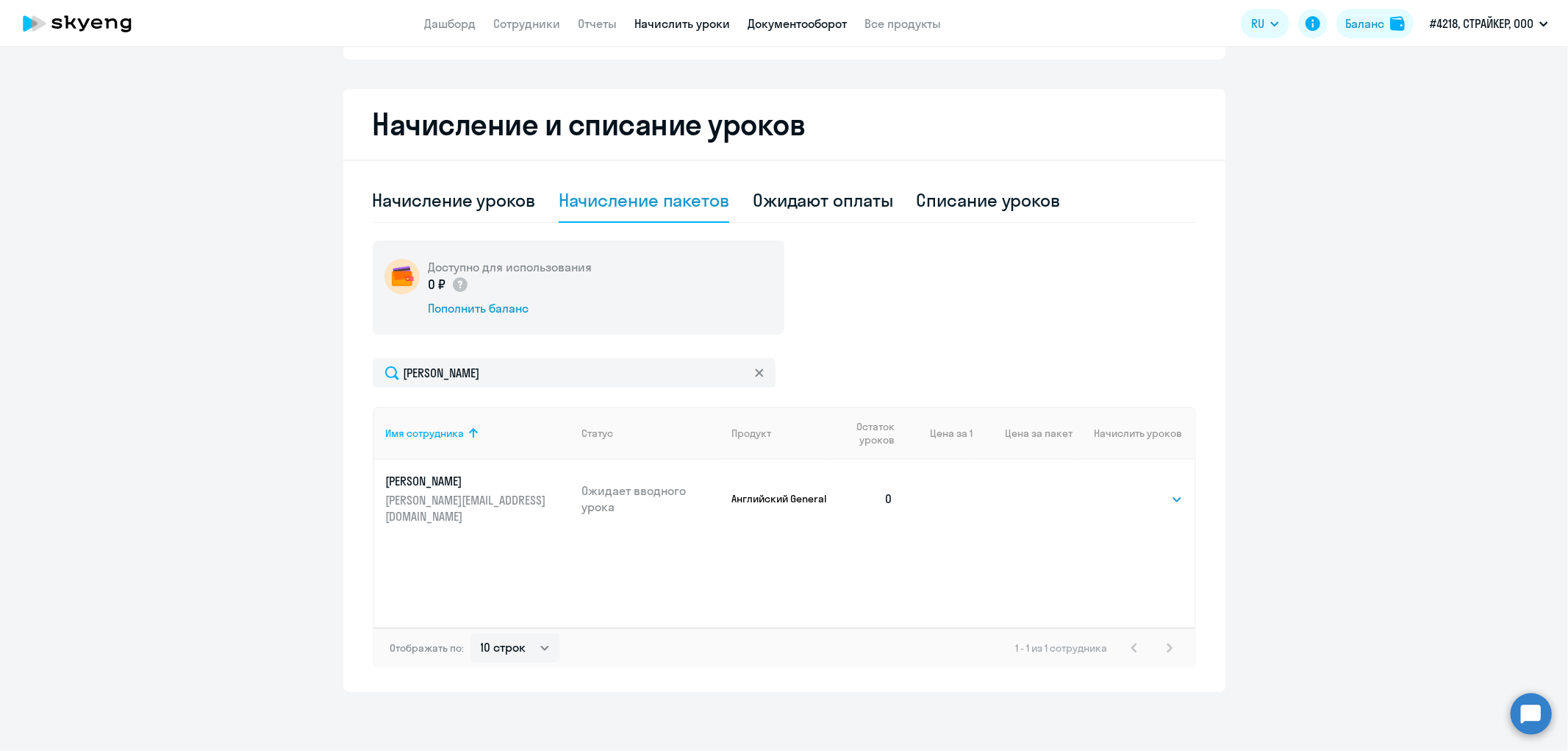
click at [826, 30] on link "Документооборот" at bounding box center [796, 23] width 99 height 15
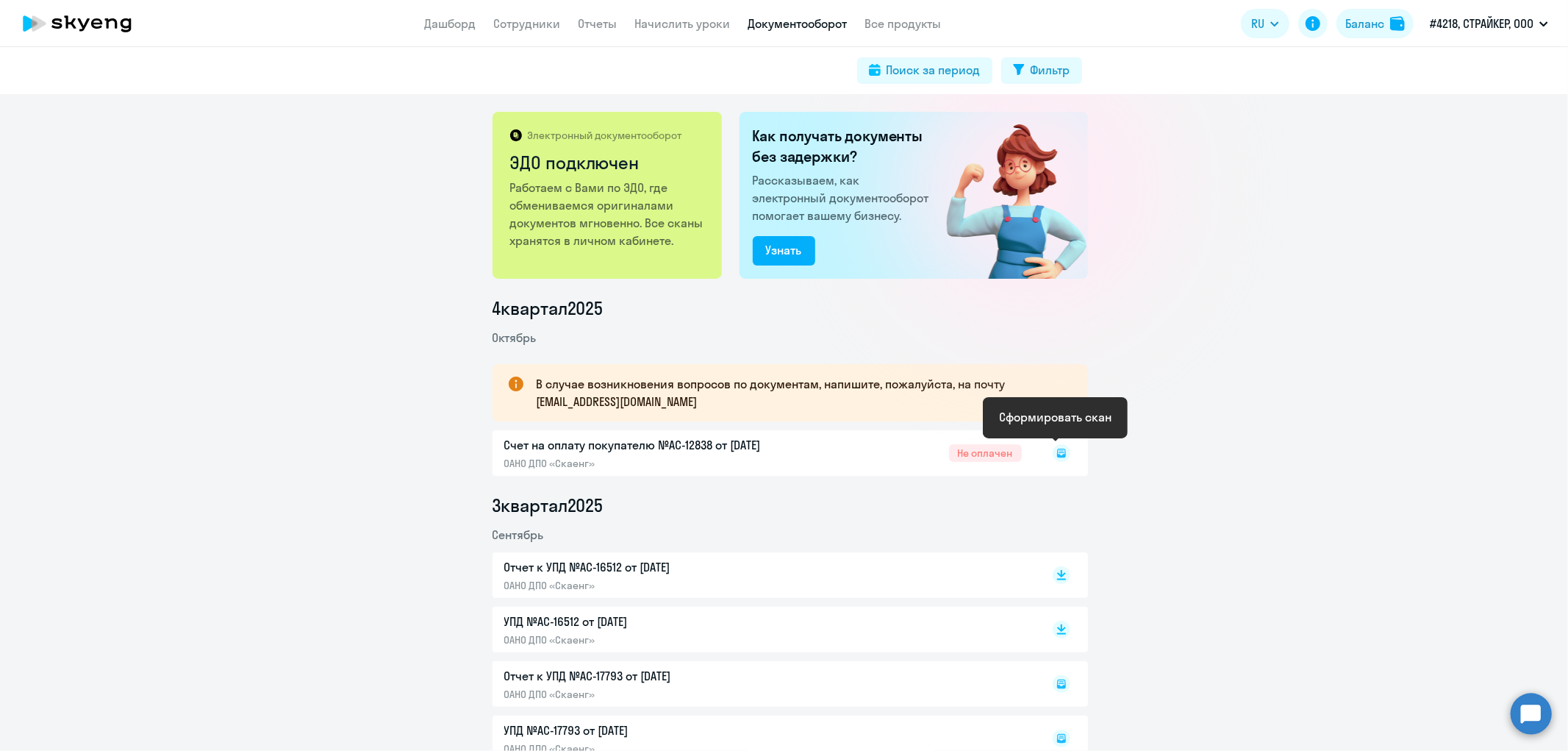
click at [1058, 450] on rect at bounding box center [1062, 453] width 18 height 18
click at [1058, 453] on rect at bounding box center [1062, 453] width 18 height 18
click at [525, 26] on link "Сотрудники" at bounding box center [527, 23] width 67 height 15
select select "30"
